Goal: Find specific page/section: Find specific page/section

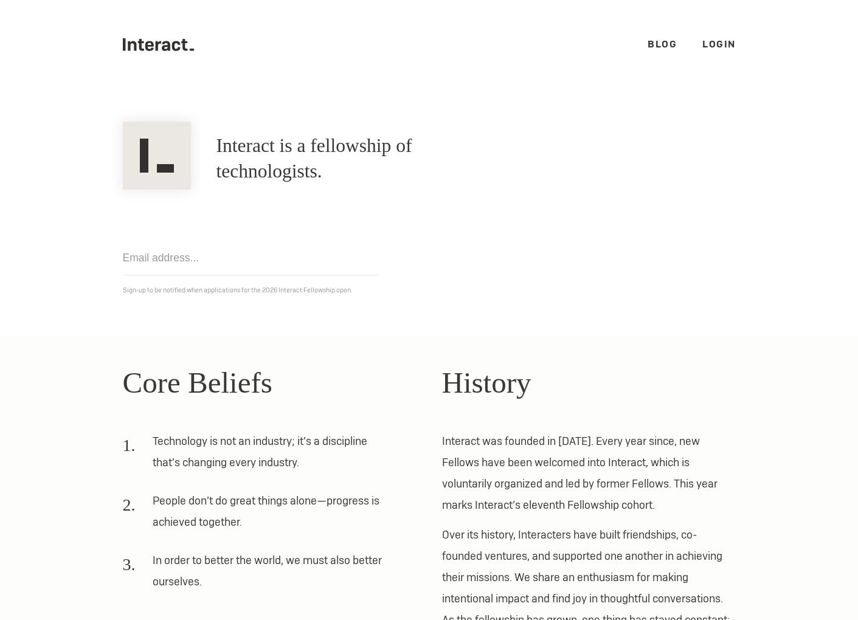
click at [713, 38] on link "Login" at bounding box center [718, 44] width 33 height 13
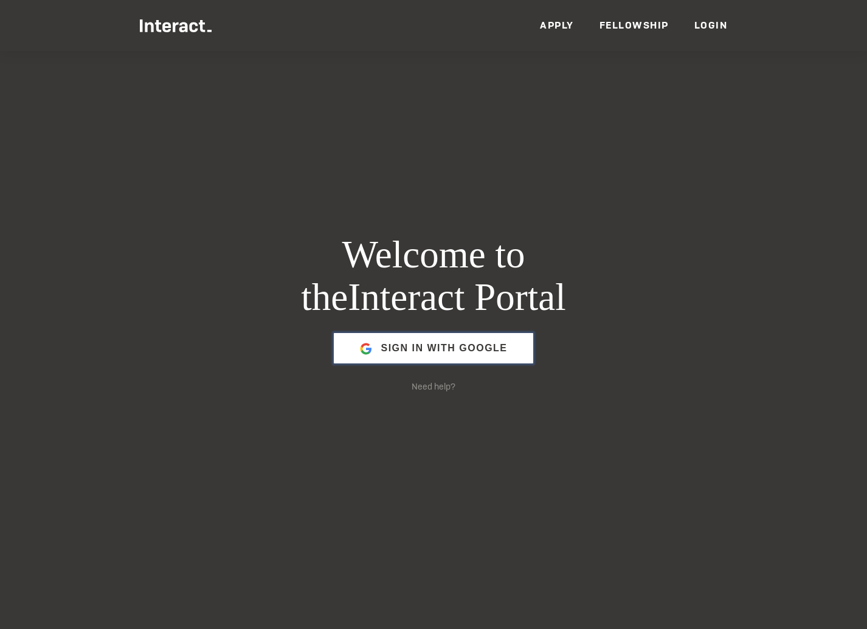
click at [495, 339] on span "Sign in with Google" at bounding box center [443, 348] width 126 height 29
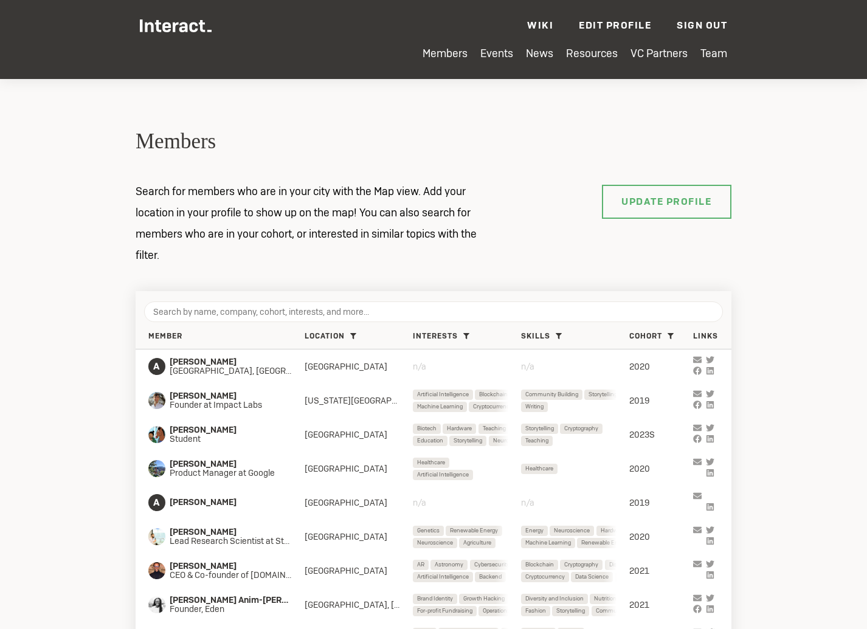
click at [414, 301] on div at bounding box center [434, 307] width 596 height 33
click at [410, 306] on input "search" at bounding box center [433, 311] width 579 height 21
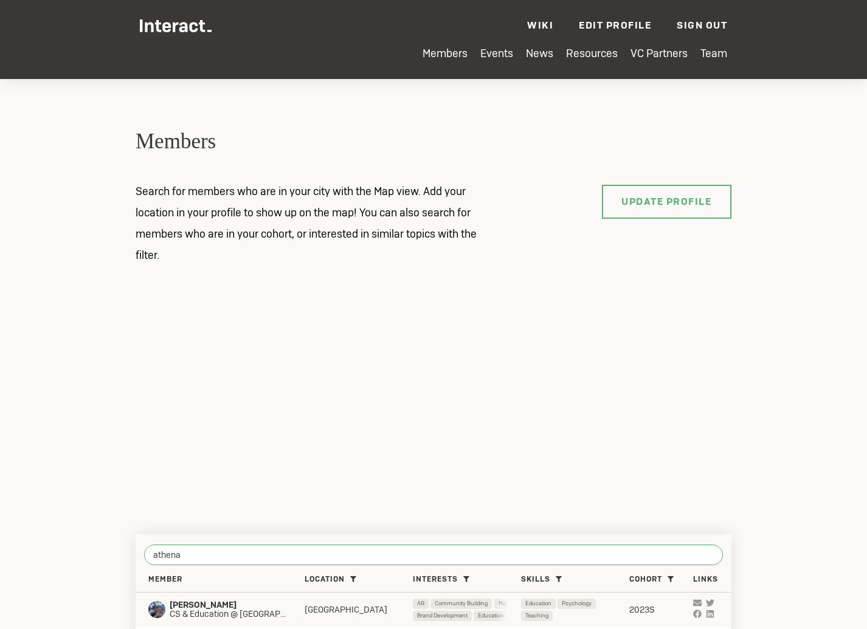
type input "athena"
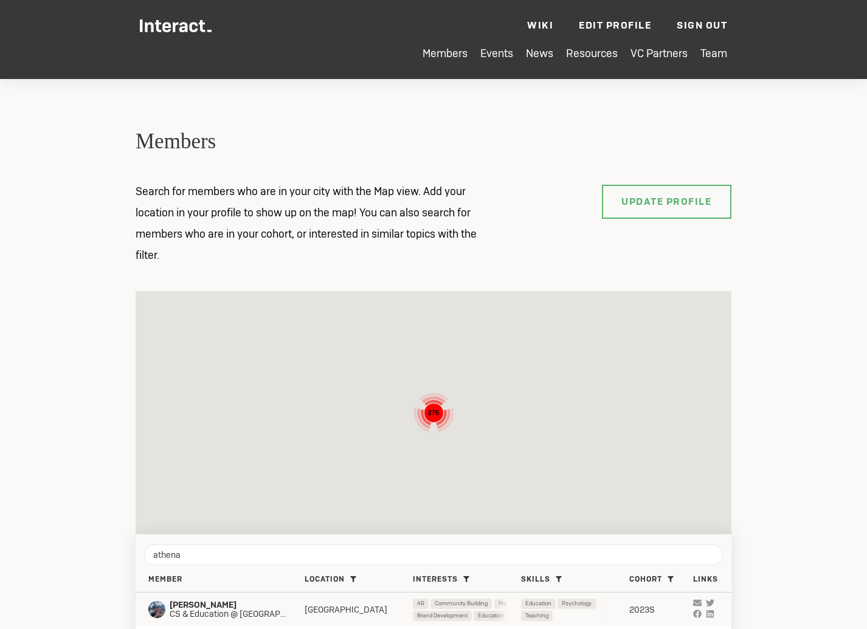
click at [701, 603] on link at bounding box center [699, 604] width 13 height 11
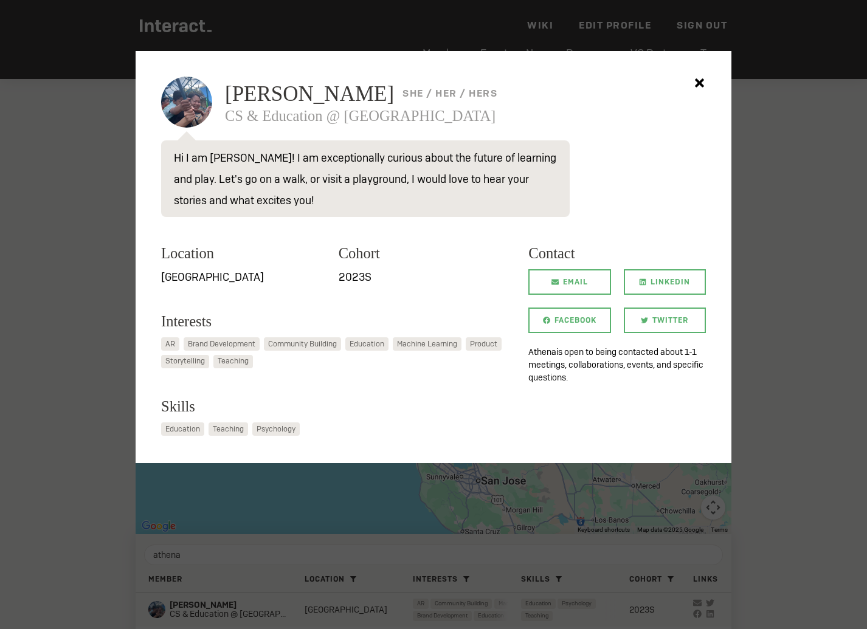
click at [428, 516] on div at bounding box center [433, 314] width 867 height 629
